Goal: Task Accomplishment & Management: Use online tool/utility

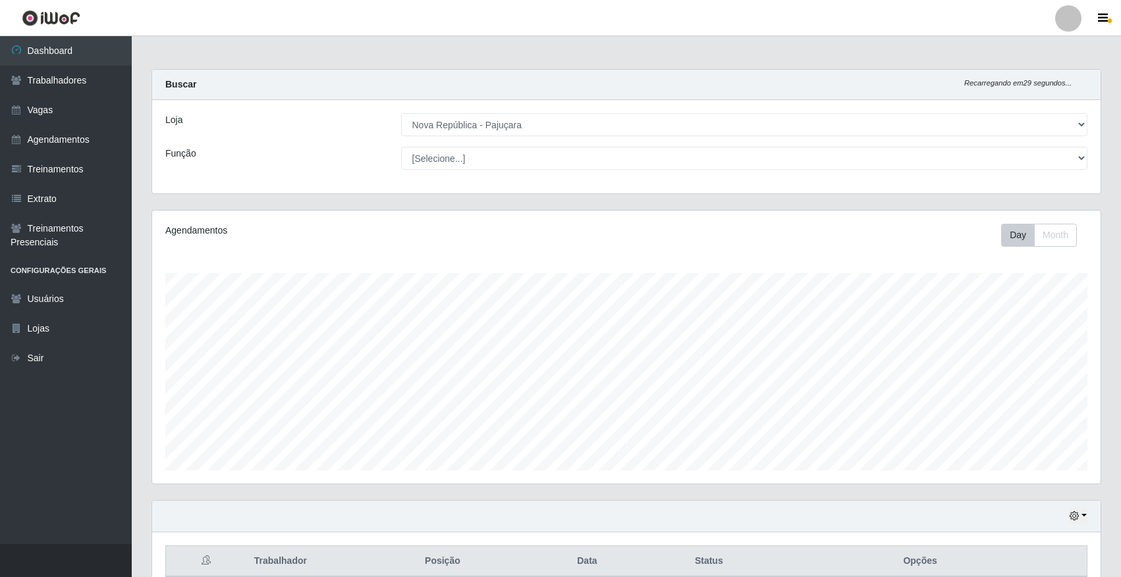
select select "65"
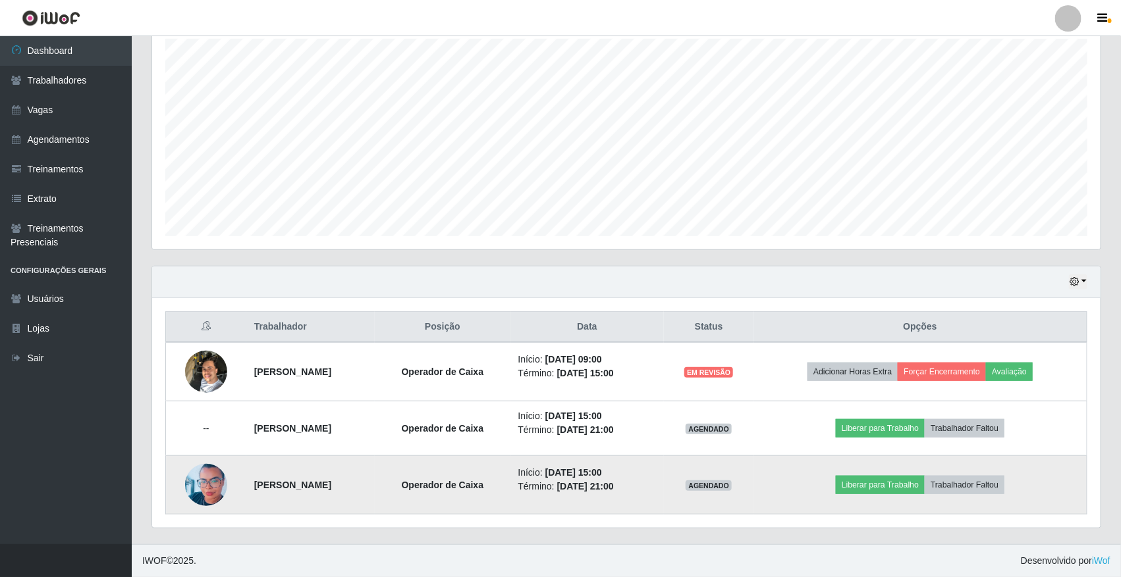
scroll to position [274, 948]
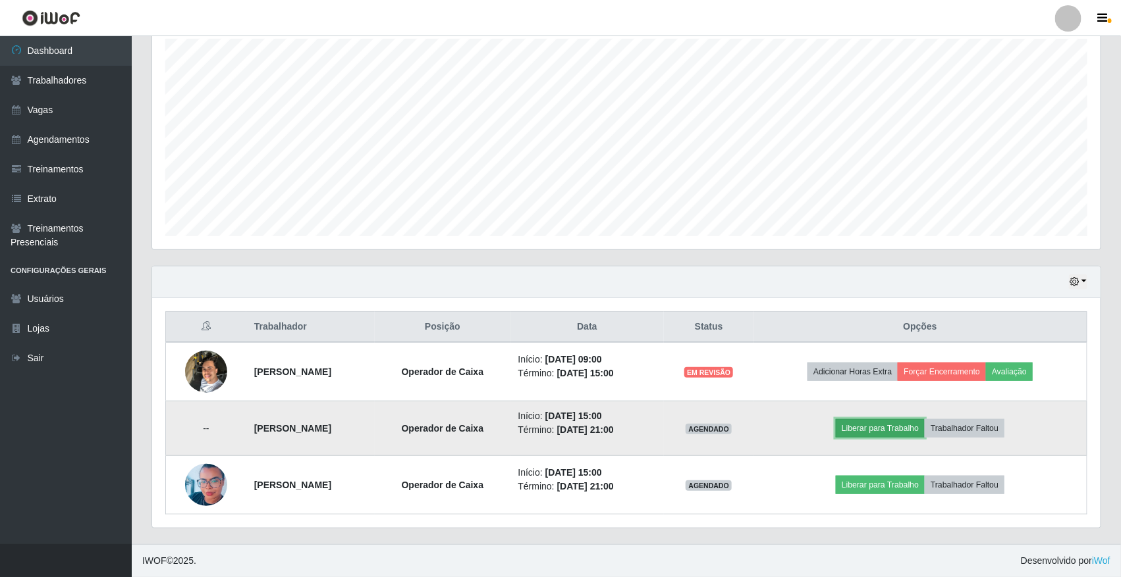
click at [880, 435] on button "Liberar para Trabalho" at bounding box center [880, 428] width 89 height 18
click at [901, 431] on button "Liberar para Trabalho" at bounding box center [880, 428] width 89 height 18
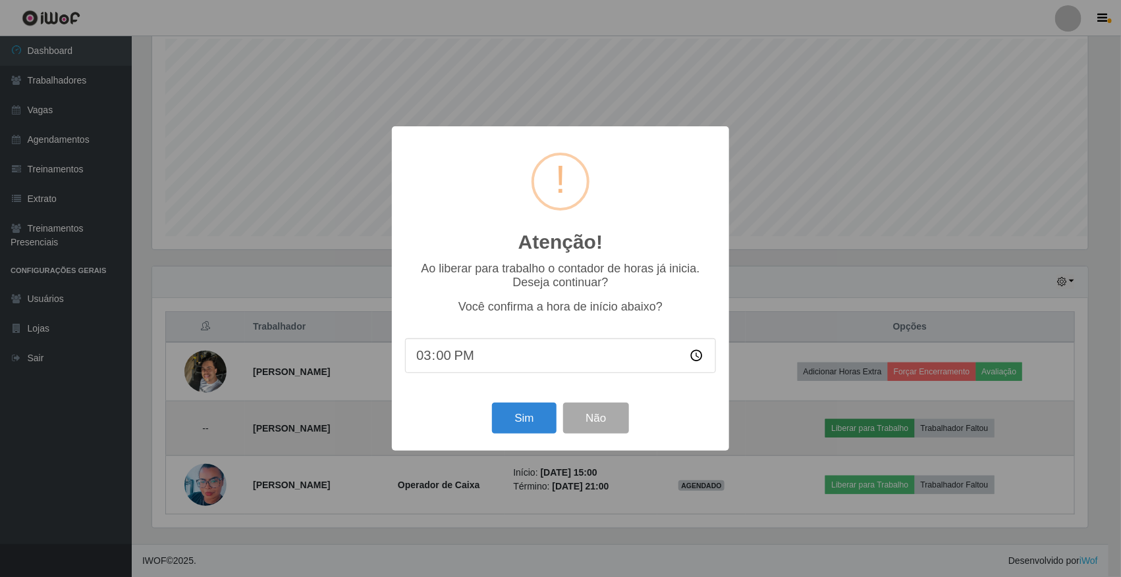
click at [901, 431] on div "Atenção! × Ao liberar para trabalho o contador de horas já inicia. Deseja conti…" at bounding box center [560, 288] width 1121 height 577
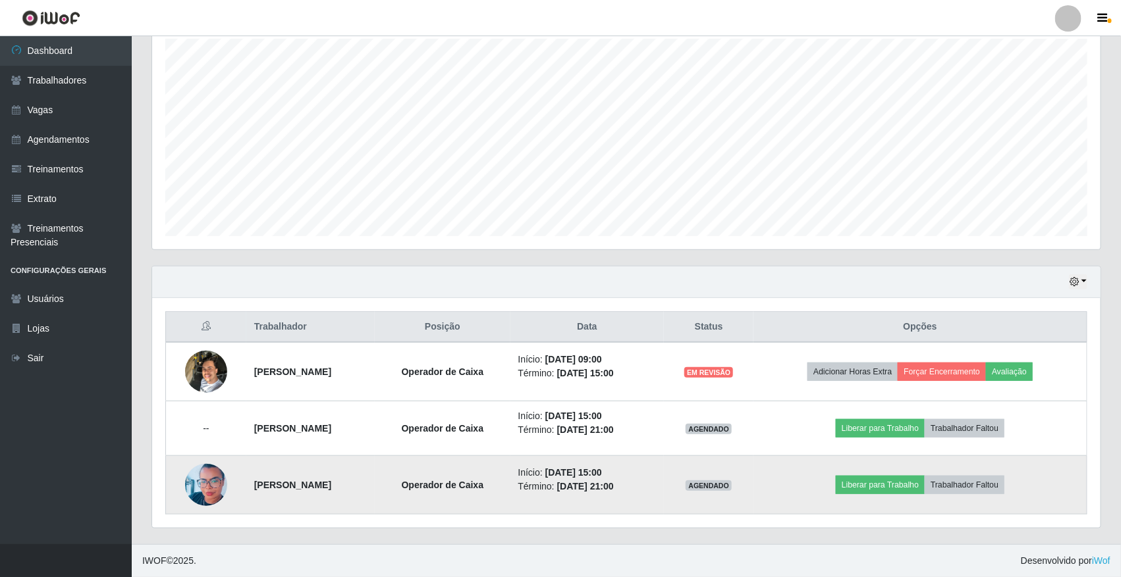
click at [1044, 484] on td "Liberar para Trabalho Trabalhador Faltou" at bounding box center [919, 485] width 333 height 59
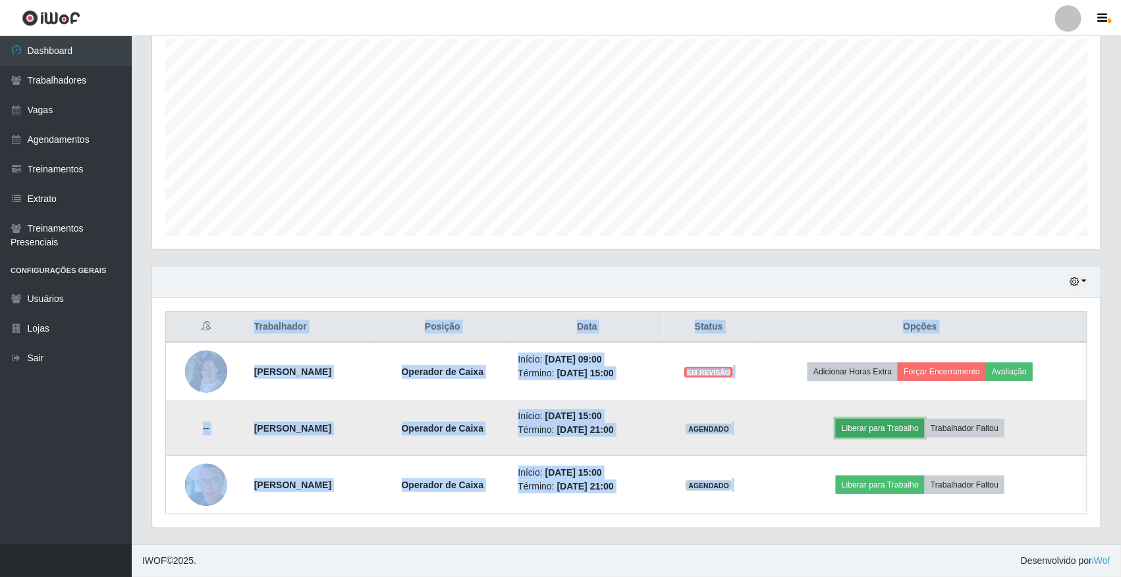
click at [920, 430] on button "Liberar para Trabalho" at bounding box center [880, 428] width 89 height 18
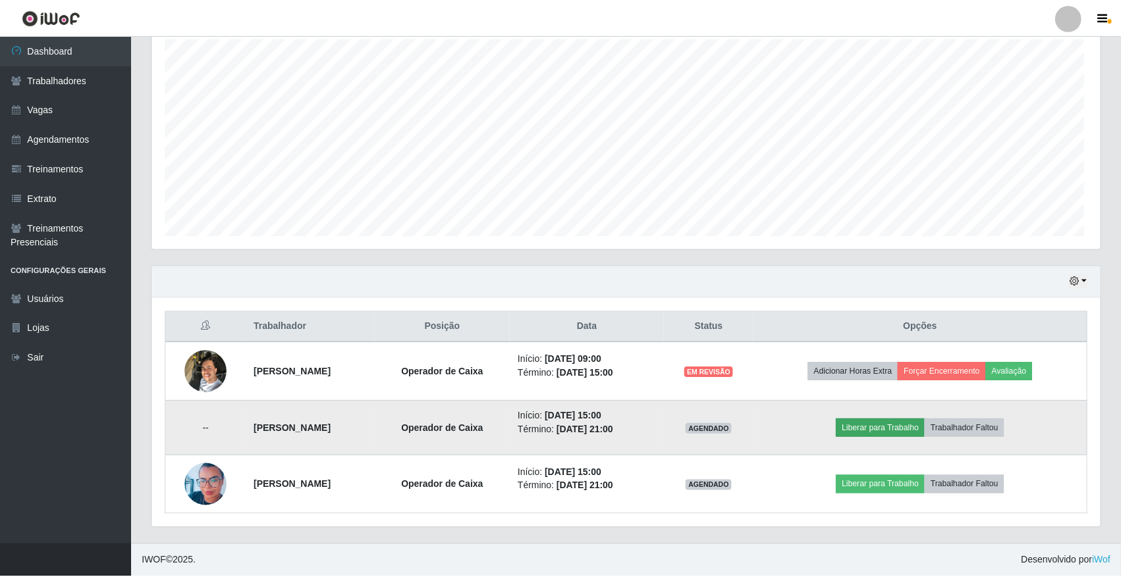
scroll to position [274, 939]
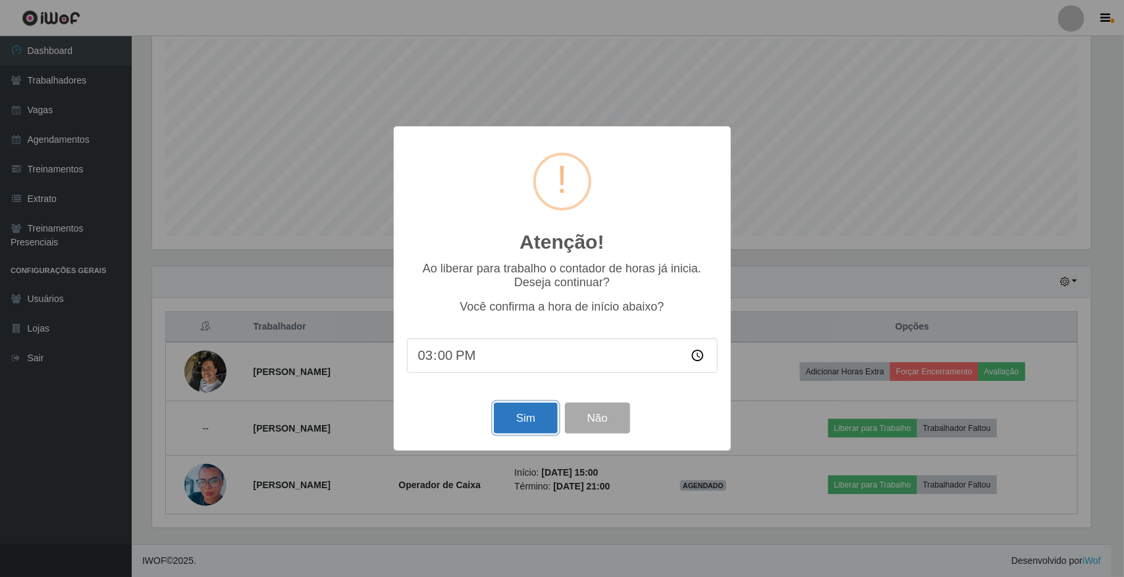
click at [509, 415] on button "Sim" at bounding box center [526, 418] width 64 height 31
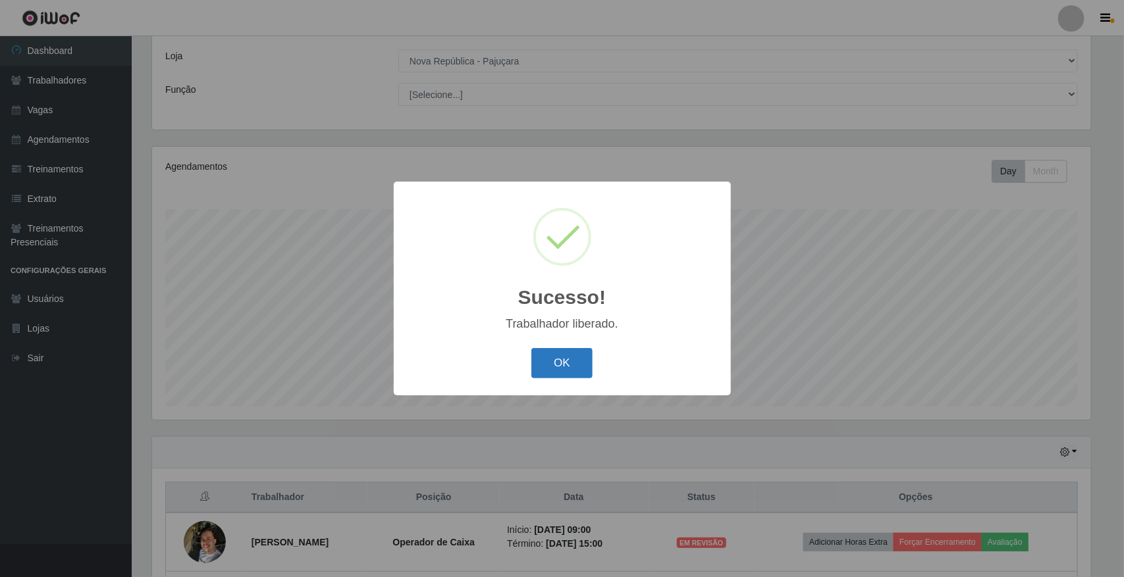
click at [550, 362] on button "OK" at bounding box center [561, 363] width 61 height 31
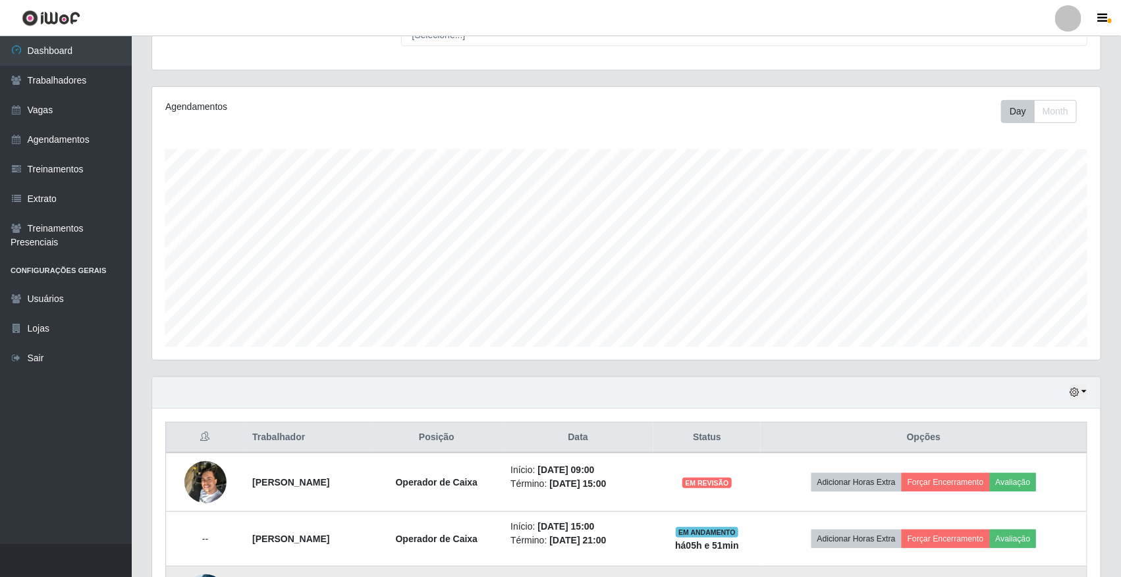
scroll to position [236, 0]
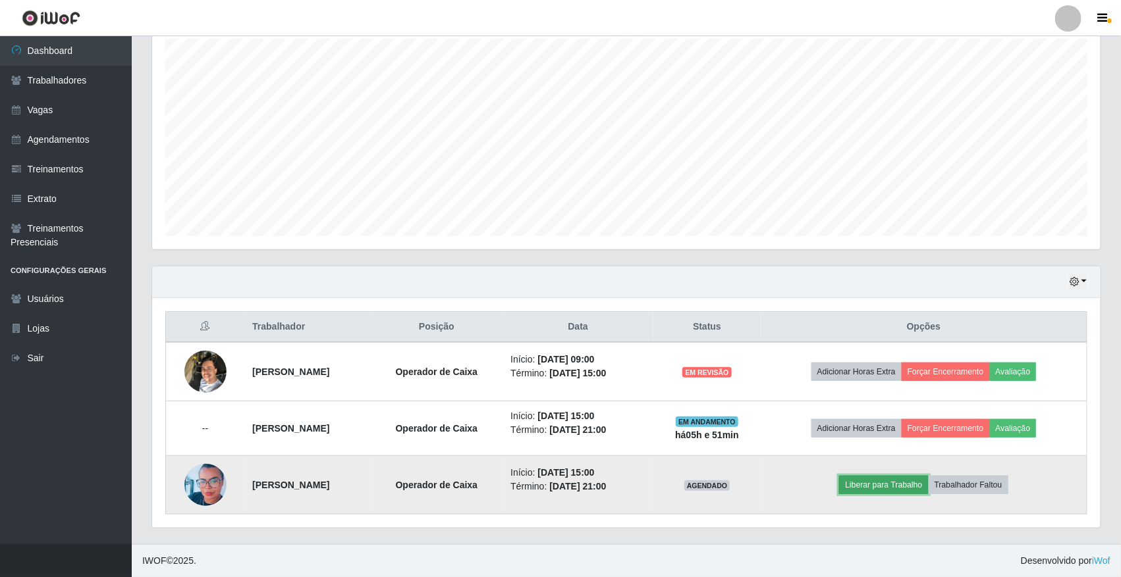
click at [897, 489] on button "Liberar para Trabalho" at bounding box center [883, 485] width 89 height 18
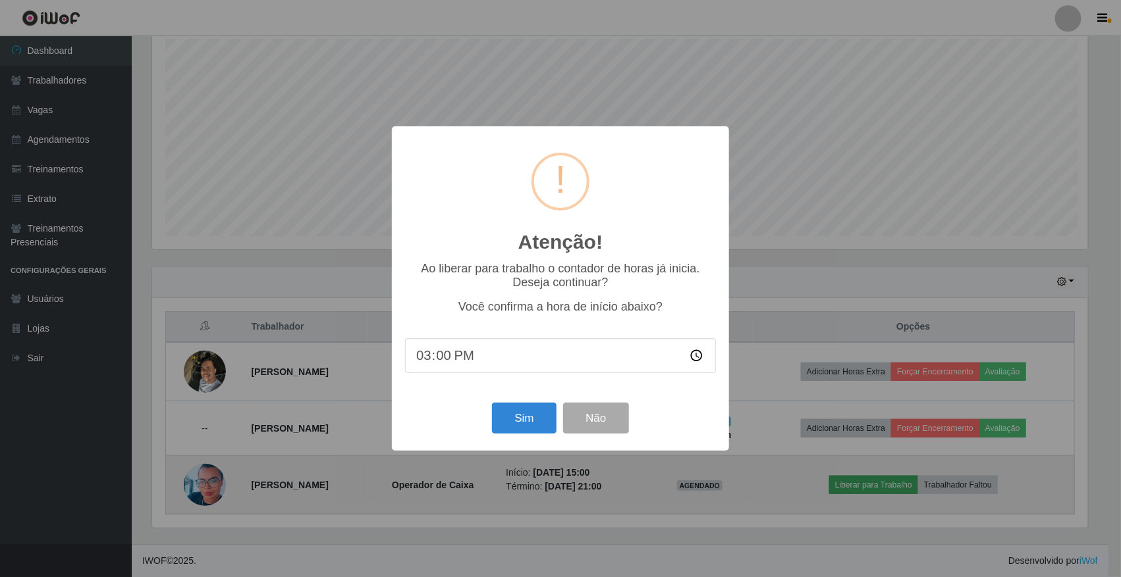
scroll to position [274, 939]
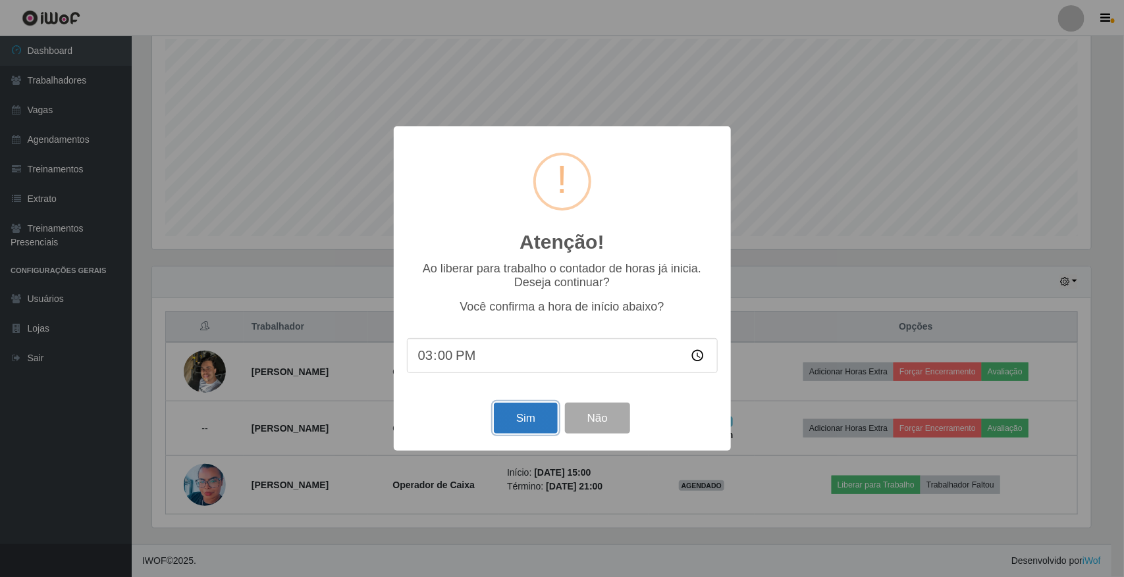
click at [537, 410] on button "Sim" at bounding box center [526, 418] width 64 height 31
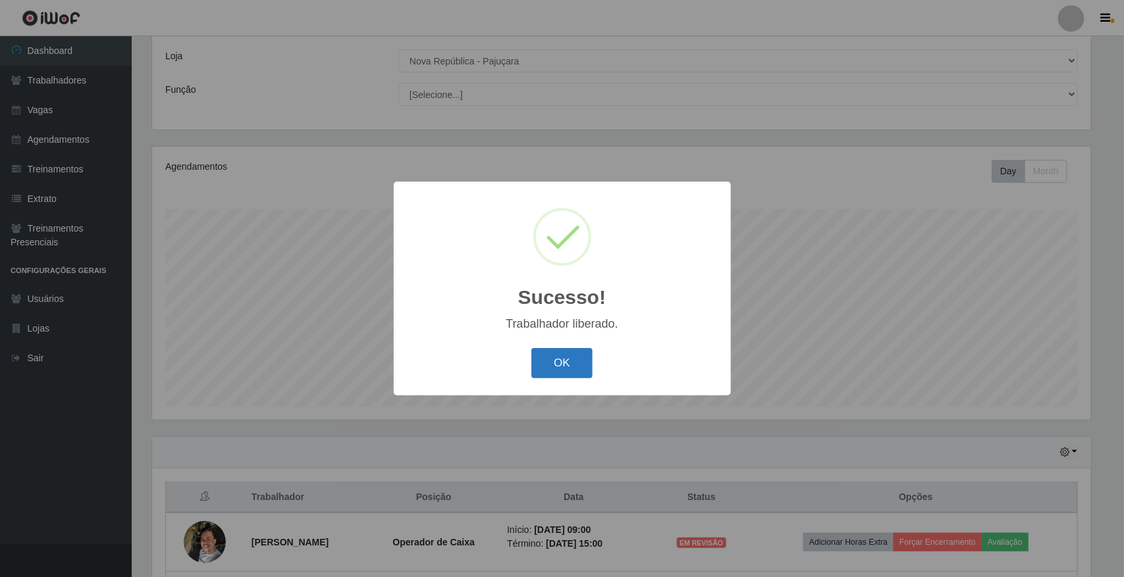
click at [554, 367] on button "OK" at bounding box center [561, 363] width 61 height 31
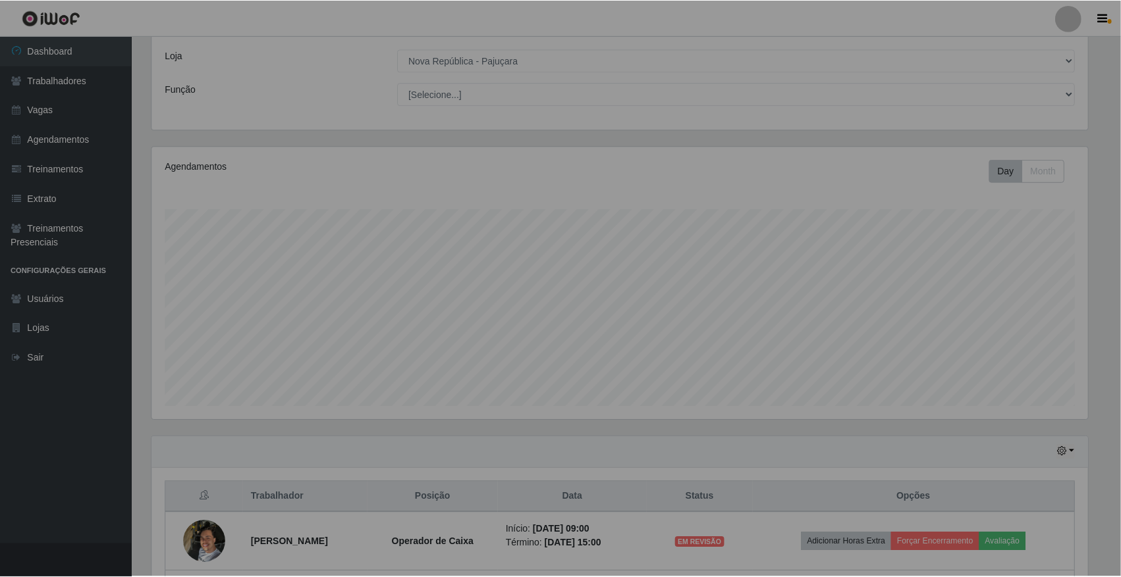
scroll to position [0, 0]
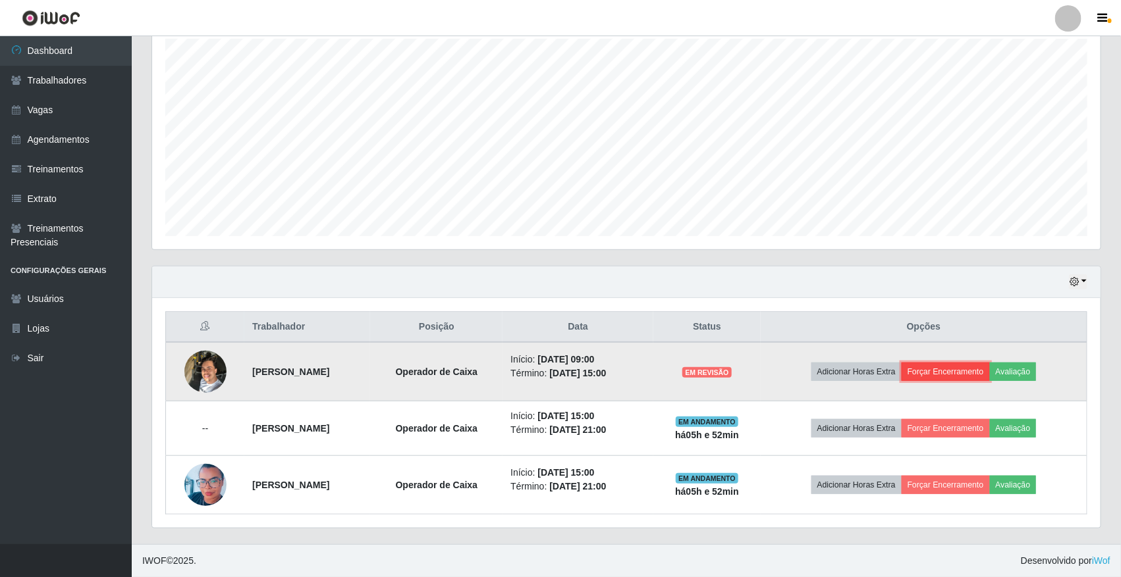
click at [983, 369] on button "Forçar Encerramento" at bounding box center [945, 372] width 88 height 18
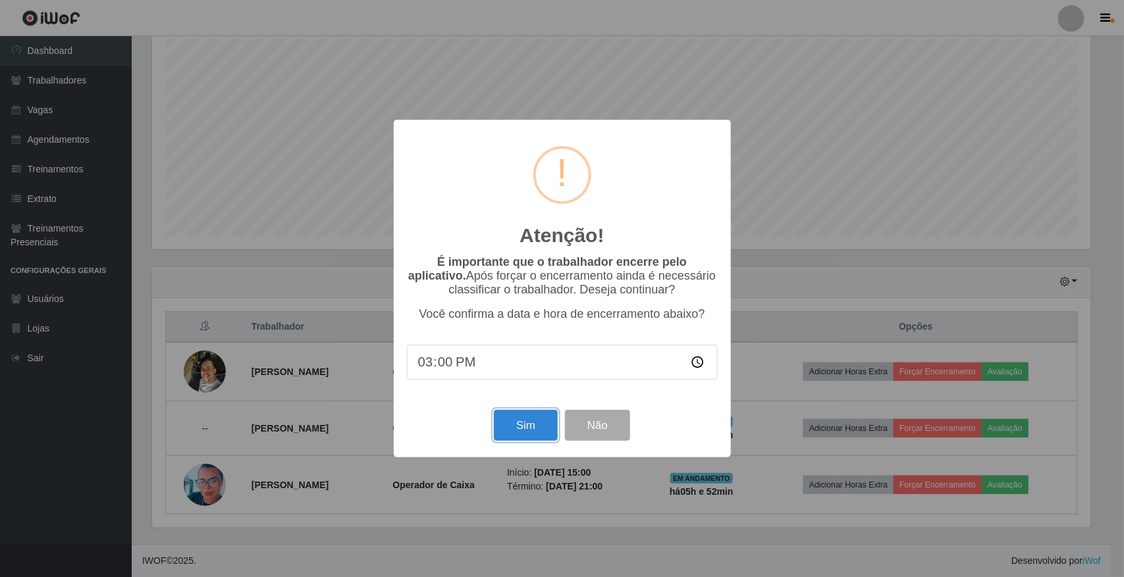
click at [531, 428] on button "Sim" at bounding box center [526, 425] width 64 height 31
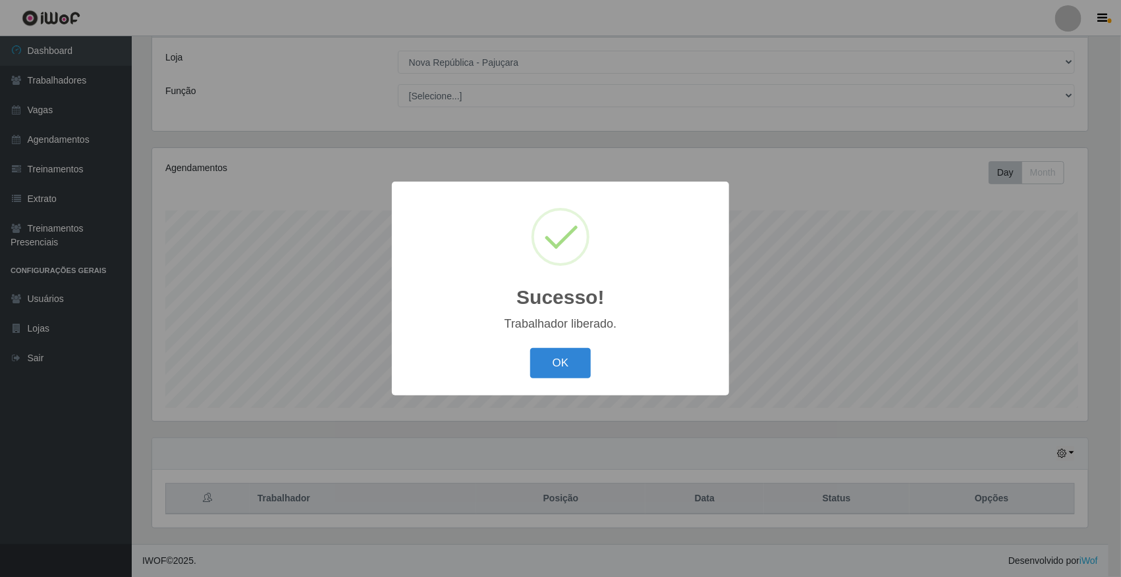
scroll to position [274, 939]
click at [577, 392] on div "Sucesso! × Trabalhador liberado. OK Cancel" at bounding box center [562, 288] width 337 height 213
click at [560, 365] on button "OK" at bounding box center [561, 363] width 61 height 31
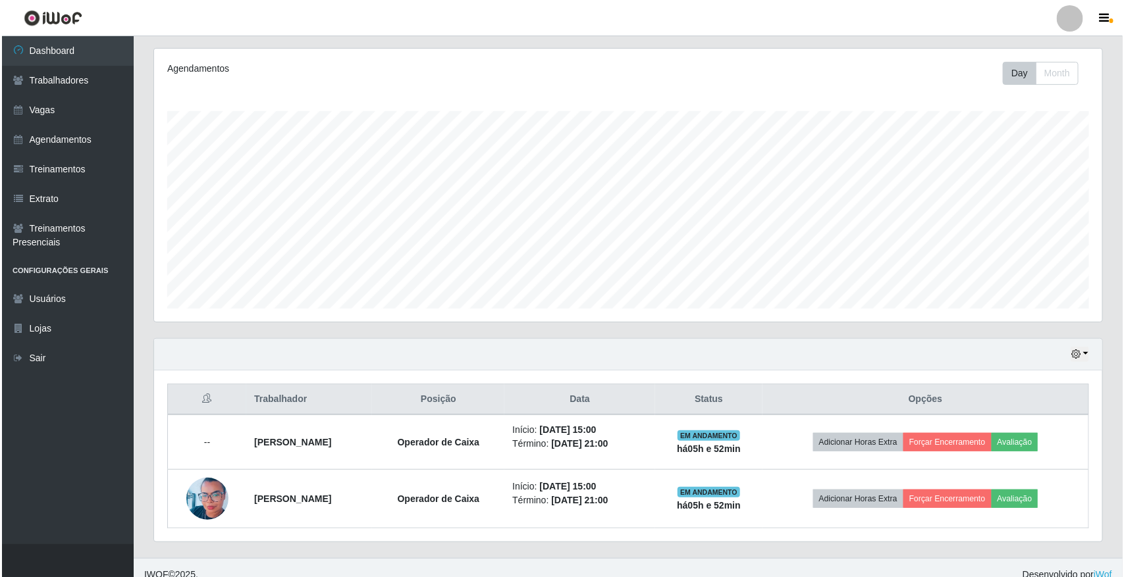
scroll to position [176, 0]
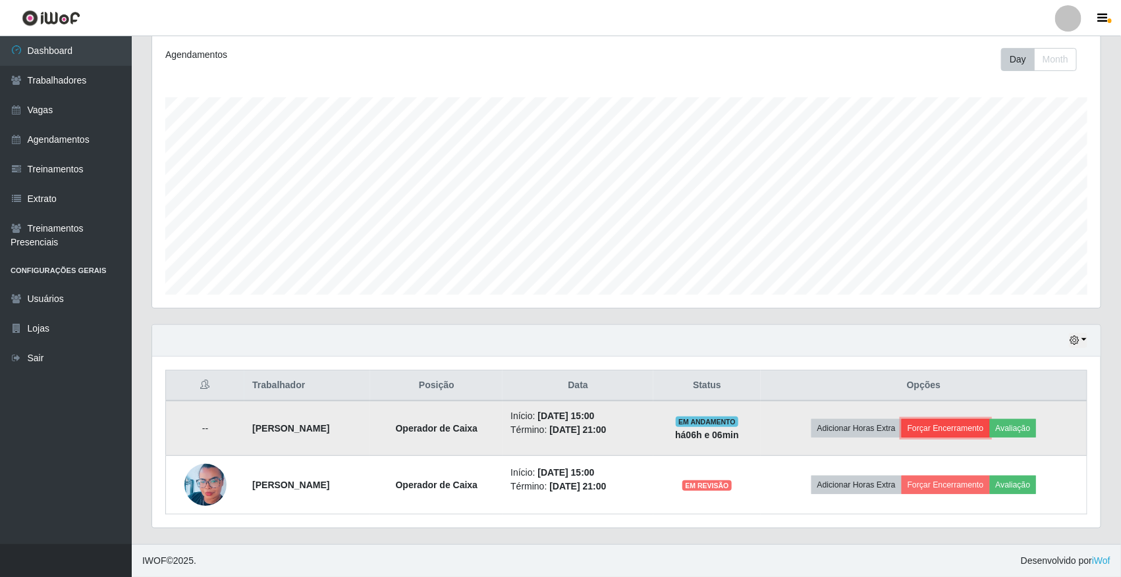
click at [990, 435] on button "Forçar Encerramento" at bounding box center [945, 428] width 88 height 18
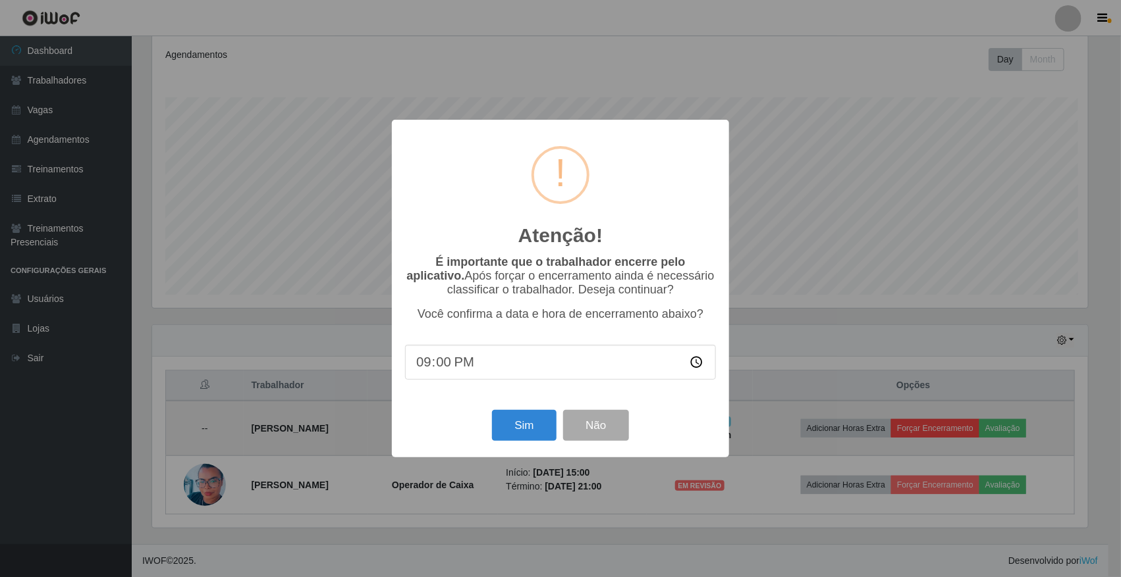
scroll to position [274, 939]
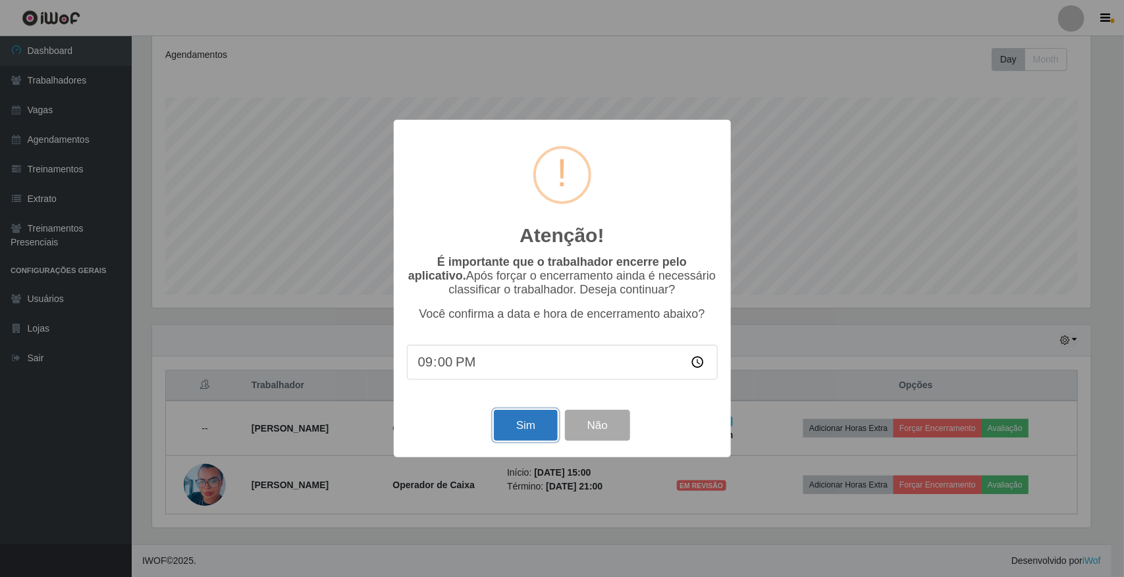
click at [532, 427] on button "Sim" at bounding box center [526, 425] width 64 height 31
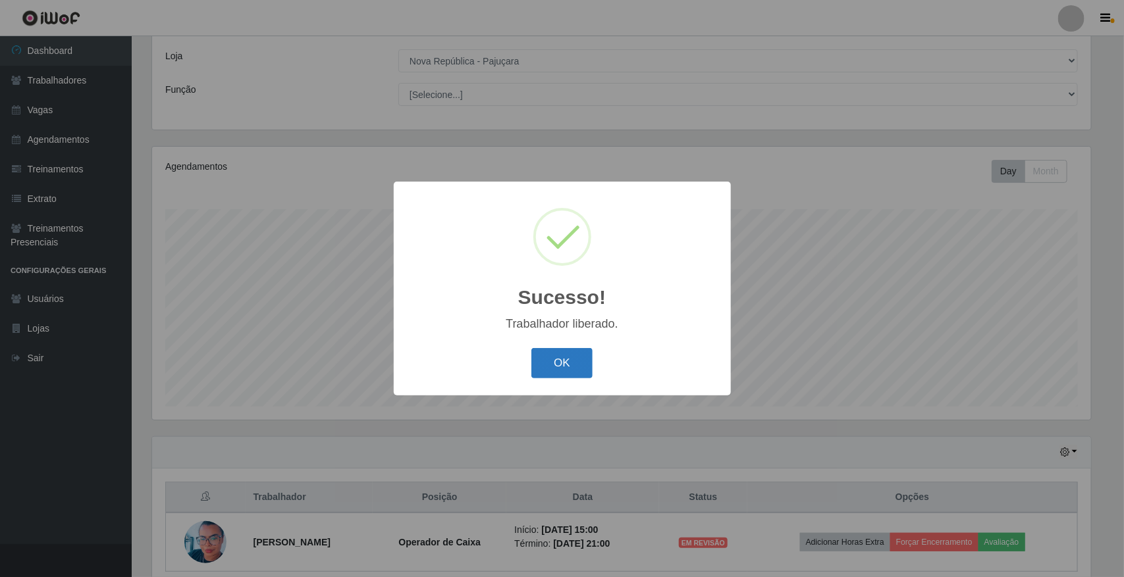
click at [581, 361] on button "OK" at bounding box center [561, 363] width 61 height 31
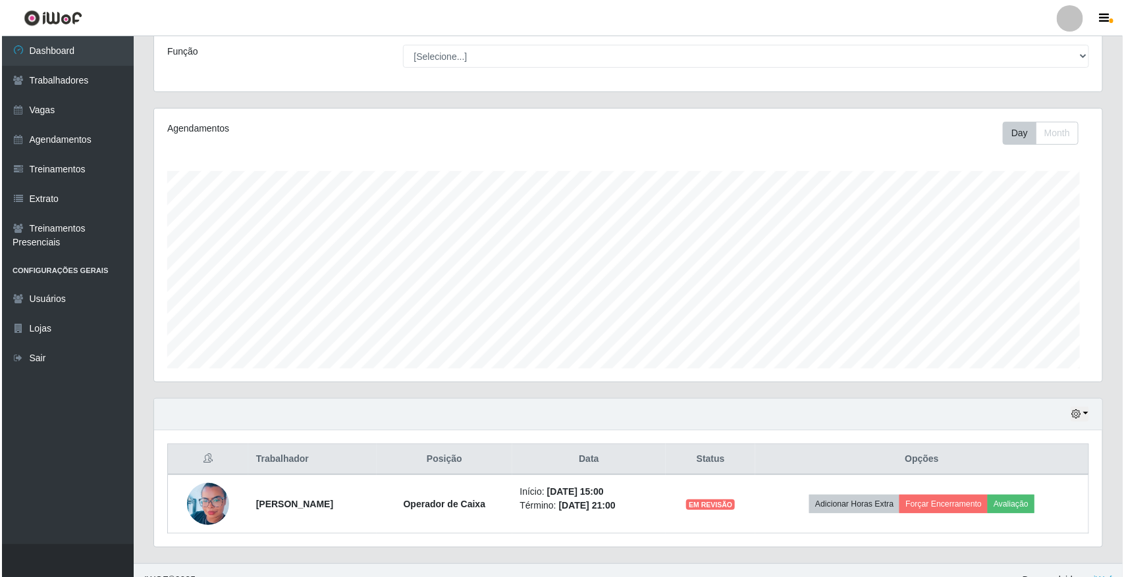
scroll to position [122, 0]
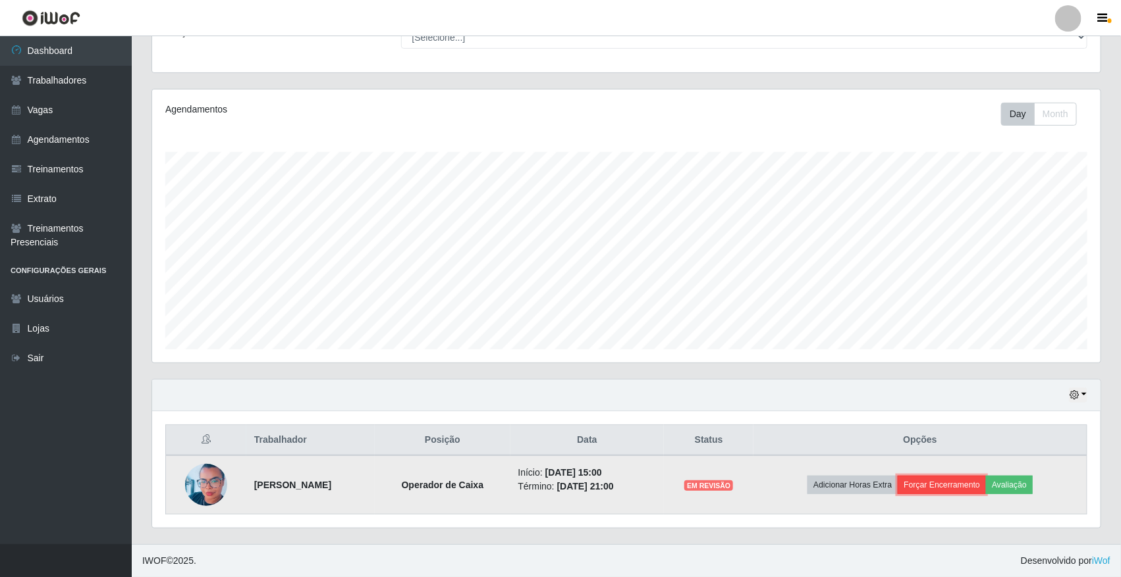
click at [969, 488] on button "Forçar Encerramento" at bounding box center [941, 485] width 88 height 18
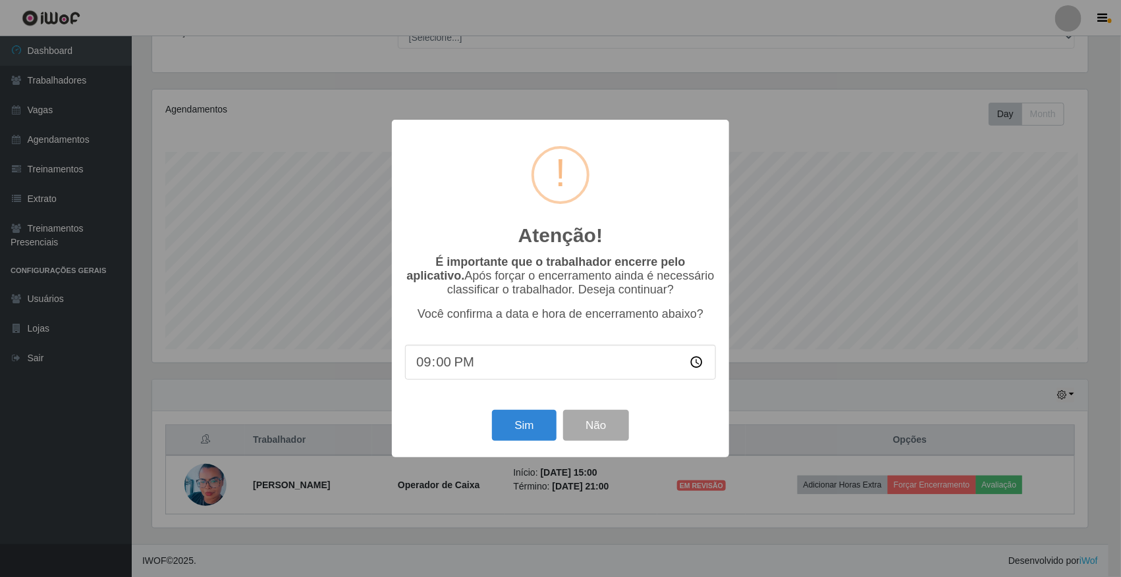
scroll to position [274, 939]
click at [528, 432] on button "Sim" at bounding box center [526, 425] width 64 height 31
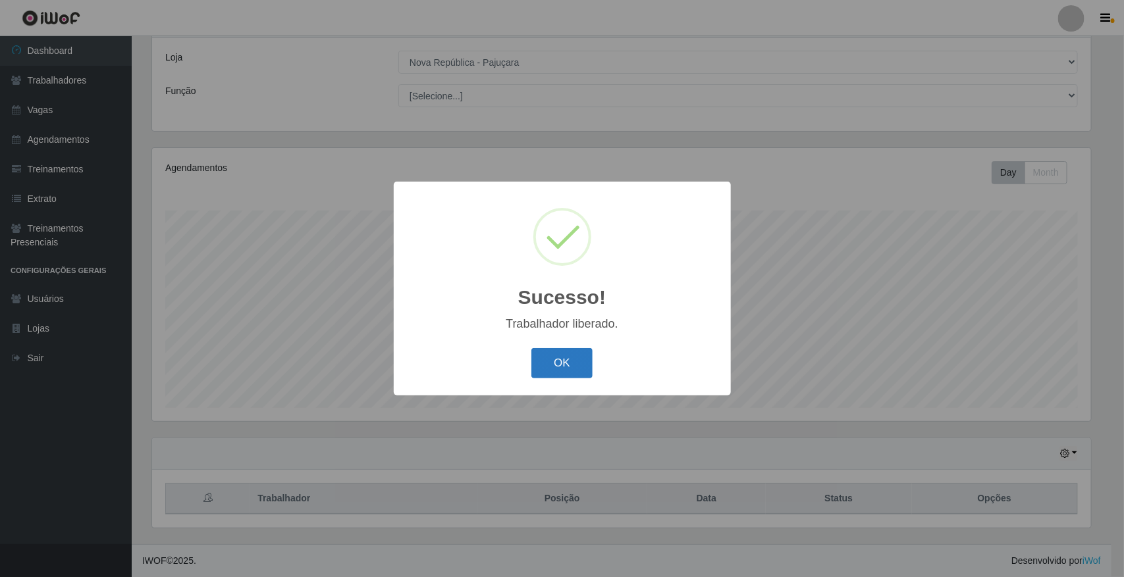
click at [570, 367] on button "OK" at bounding box center [561, 363] width 61 height 31
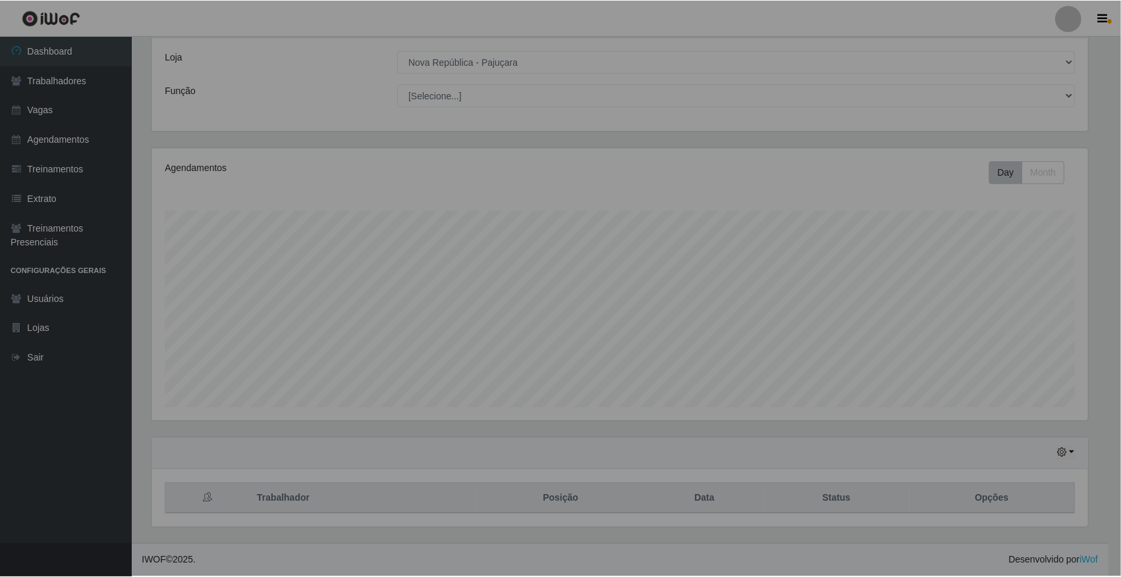
scroll to position [274, 948]
